Goal: Transaction & Acquisition: Purchase product/service

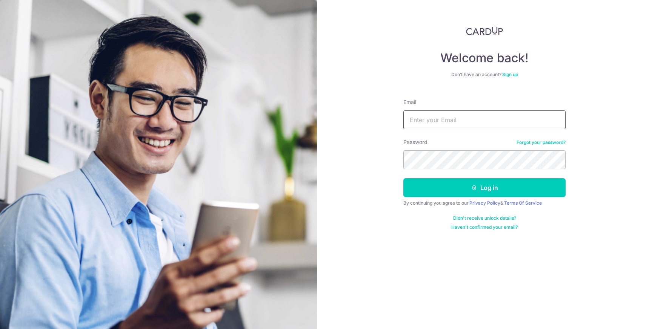
click at [457, 117] on input "Email" at bounding box center [484, 119] width 162 height 19
type input "[EMAIL_ADDRESS][DOMAIN_NAME]"
click at [403, 178] on button "Log in" at bounding box center [484, 187] width 162 height 19
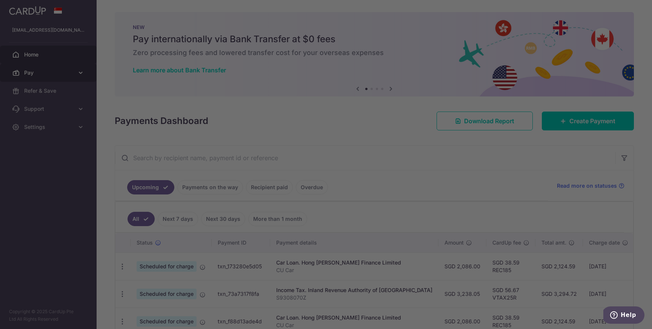
click at [63, 75] on div at bounding box center [329, 166] width 658 height 333
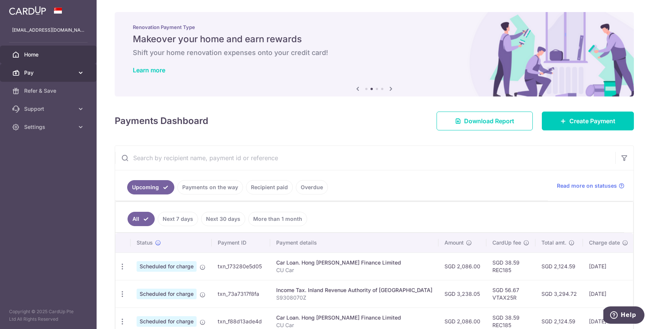
click at [61, 69] on span "Pay" at bounding box center [49, 73] width 50 height 8
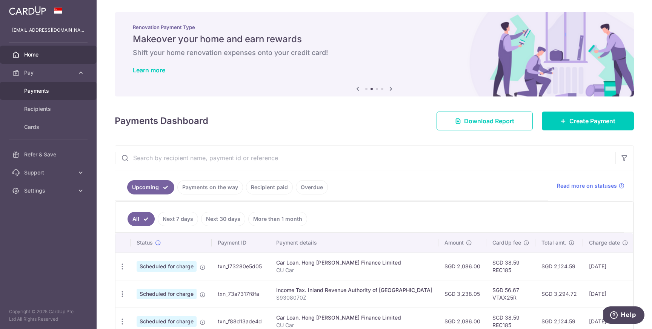
click at [49, 94] on span "Payments" at bounding box center [49, 91] width 50 height 8
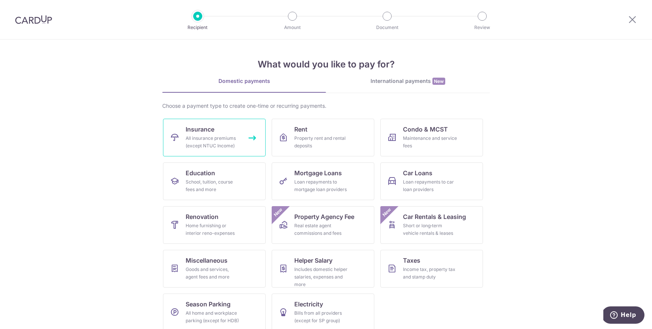
click at [207, 150] on link "Insurance All insurance premiums (except NTUC Income)" at bounding box center [214, 138] width 103 height 38
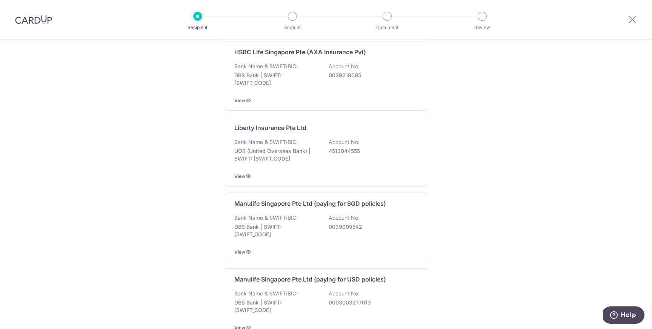
scroll to position [701, 0]
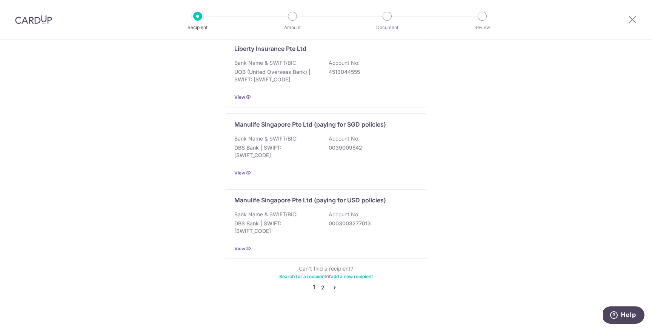
click at [325, 283] on link "2" at bounding box center [322, 287] width 9 height 9
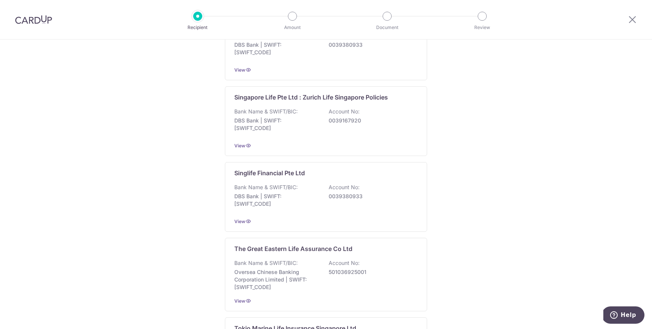
scroll to position [688, 0]
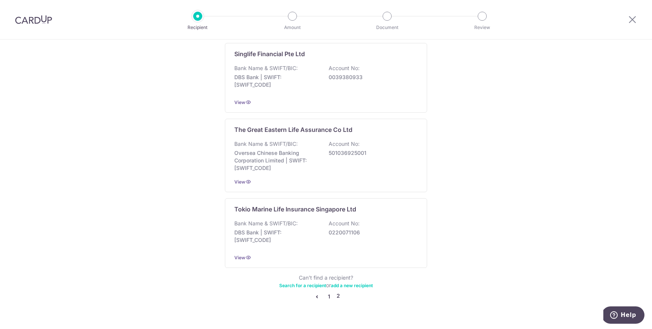
click at [328, 299] on link "1" at bounding box center [328, 296] width 9 height 9
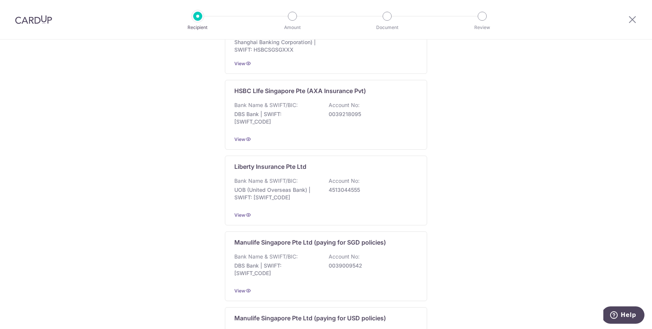
scroll to position [584, 0]
click at [420, 104] on div "HSBC LIfe Singapore Pte (AXA Insurance Pvt) Bank Name & SWIFT/BIC: DBS Bank | S…" at bounding box center [326, 114] width 202 height 70
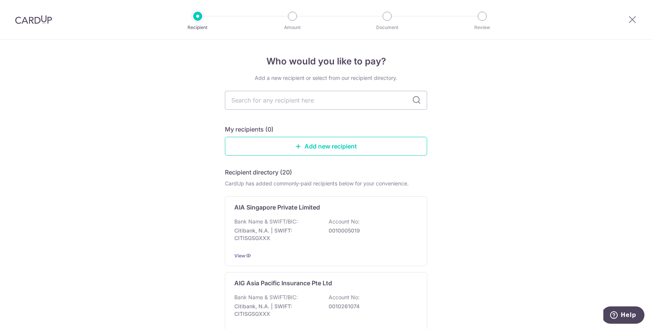
click at [331, 108] on input "text" at bounding box center [326, 100] width 202 height 19
type input "msig"
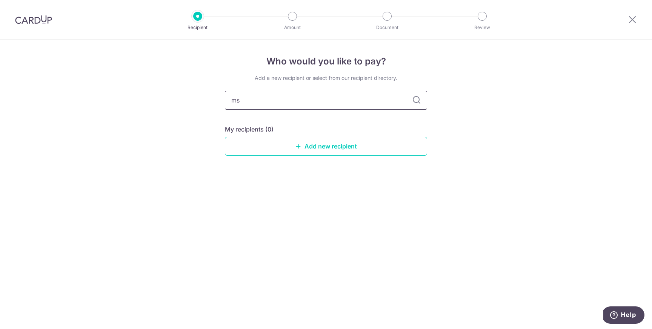
type input "m"
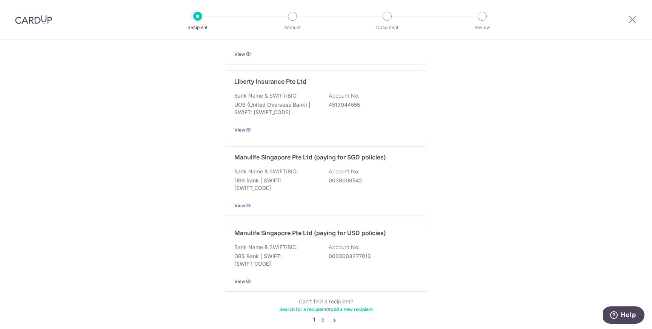
scroll to position [701, 0]
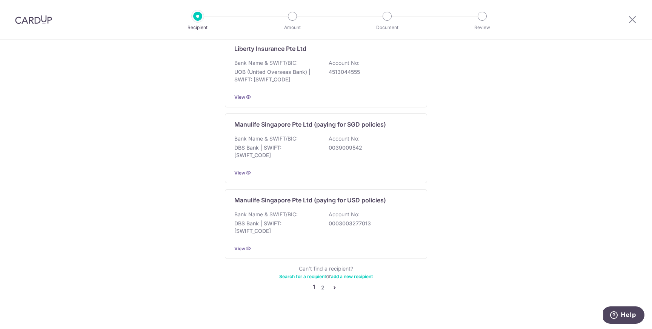
click at [322, 283] on link "2" at bounding box center [322, 287] width 9 height 9
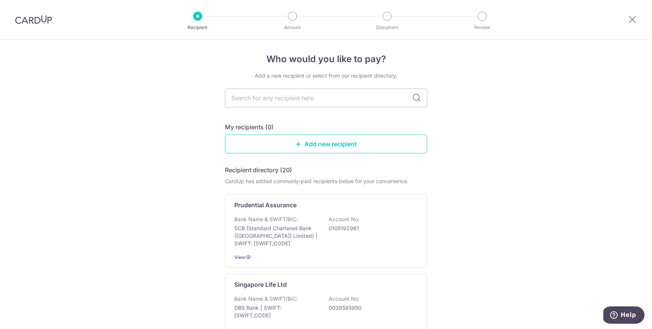
scroll to position [3, 0]
click at [325, 205] on div "Prudential Assurance" at bounding box center [321, 204] width 174 height 9
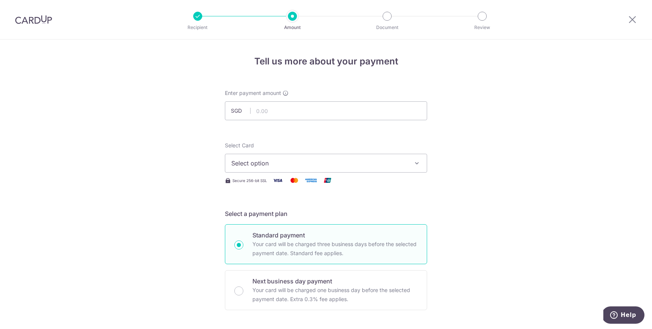
click at [337, 172] on button "Select option" at bounding box center [326, 163] width 202 height 19
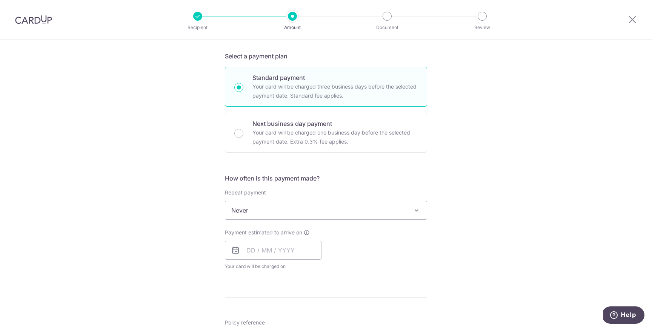
scroll to position [159, 0]
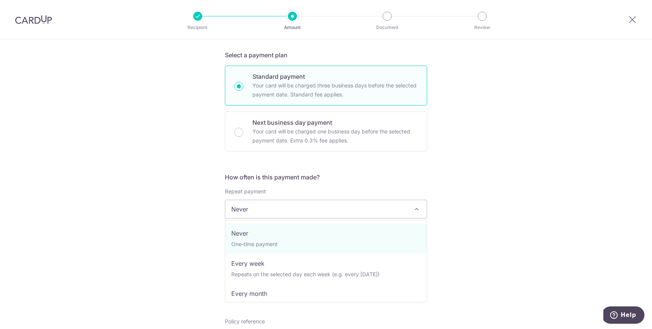
click at [413, 207] on span at bounding box center [416, 209] width 9 height 9
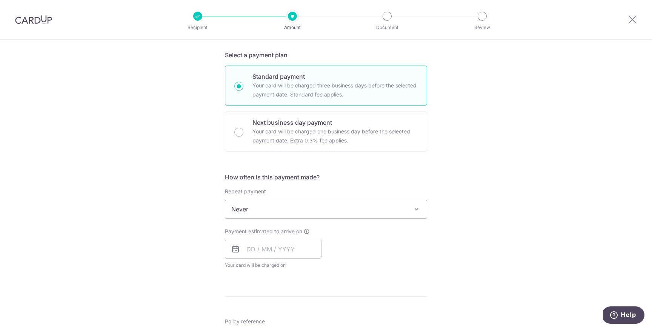
click at [413, 207] on span at bounding box center [416, 209] width 9 height 9
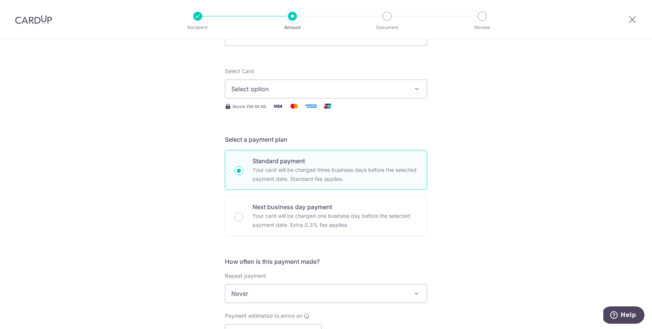
scroll to position [0, 0]
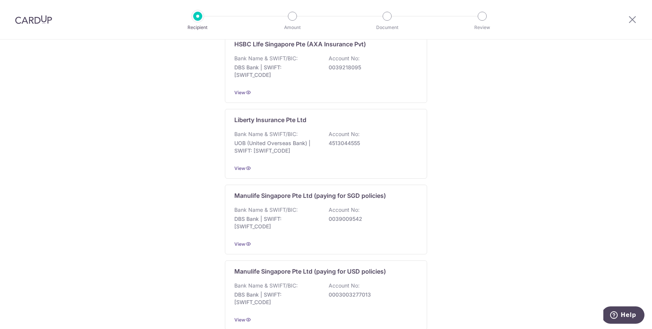
scroll to position [701, 0]
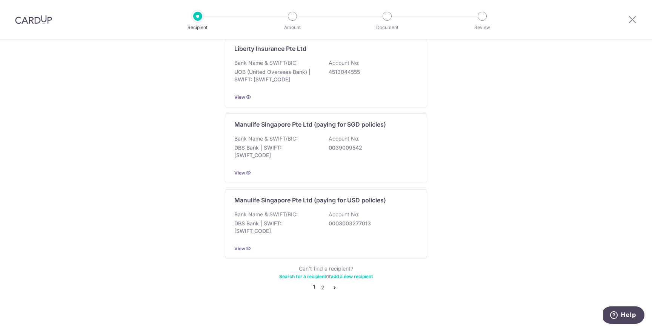
click at [336, 285] on icon "pager" at bounding box center [334, 288] width 6 height 6
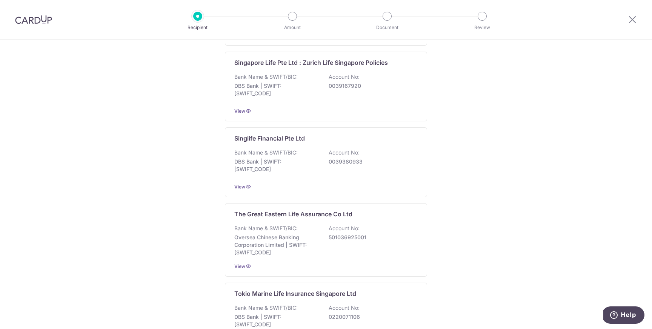
scroll to position [704, 0]
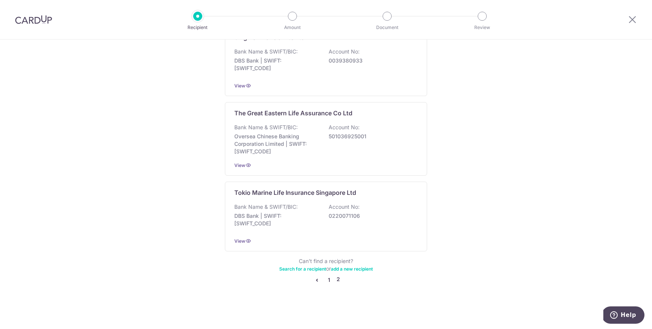
click at [330, 283] on link "1" at bounding box center [328, 280] width 9 height 9
